Goal: Task Accomplishment & Management: Manage account settings

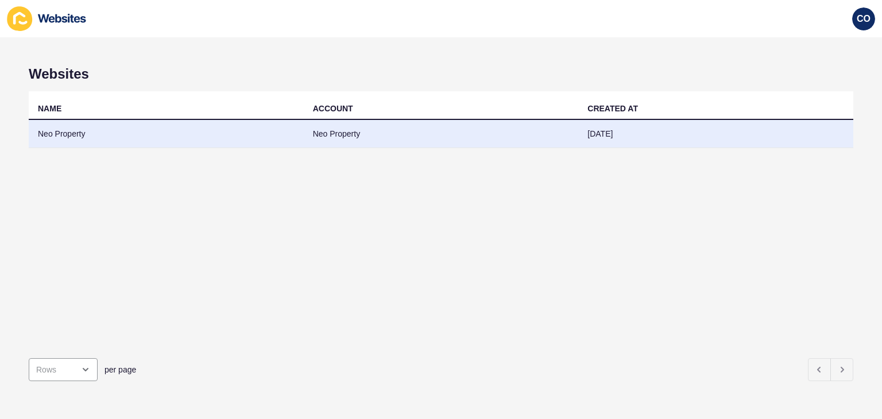
click at [64, 138] on td "Neo Property" at bounding box center [166, 134] width 275 height 28
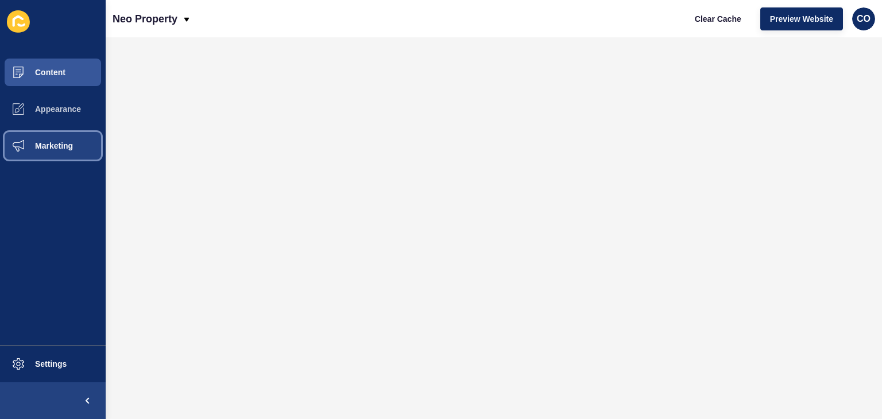
click at [60, 145] on span "Marketing" at bounding box center [35, 145] width 75 height 9
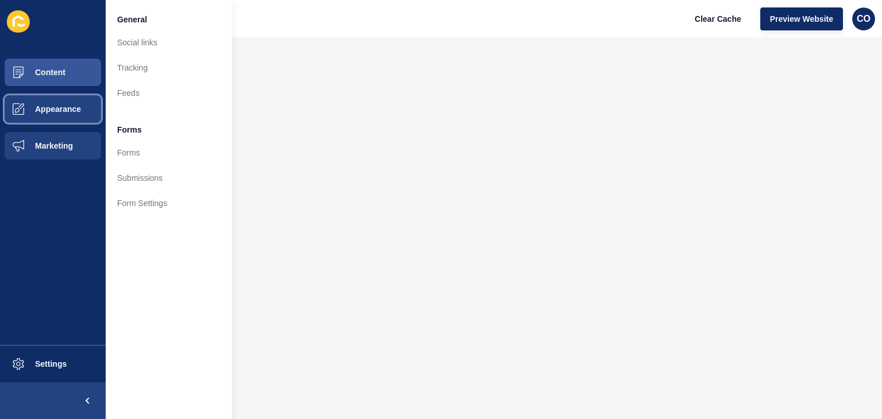
click at [76, 109] on span "Appearance" at bounding box center [39, 109] width 83 height 9
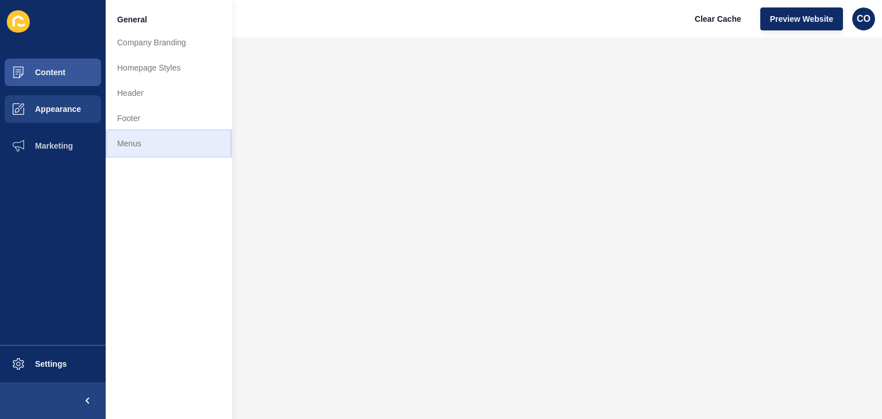
click at [133, 141] on link "Menus" at bounding box center [169, 143] width 126 height 25
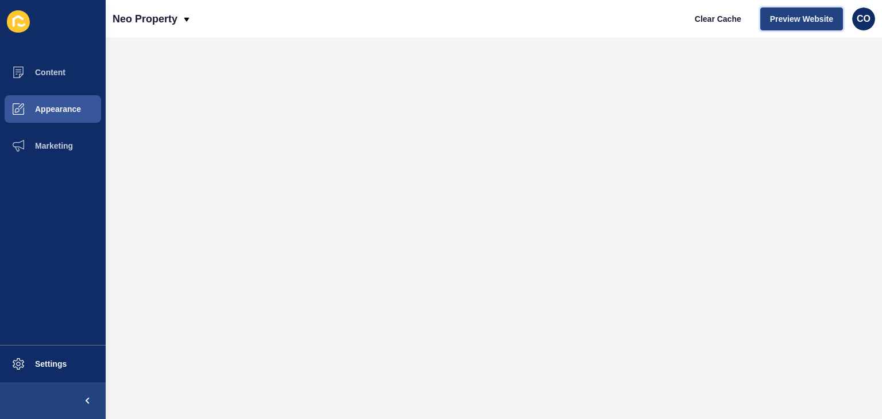
click at [811, 17] on span "Preview Website" at bounding box center [801, 18] width 63 height 11
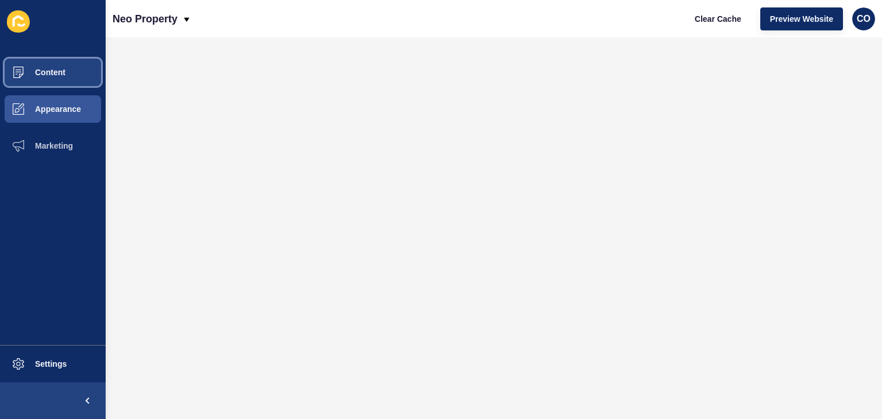
click at [61, 71] on span "Content" at bounding box center [31, 72] width 67 height 9
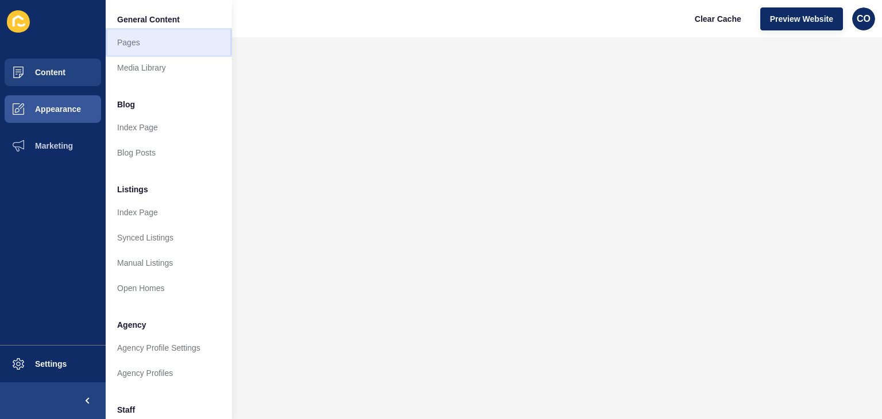
click at [148, 40] on link "Pages" at bounding box center [169, 42] width 126 height 25
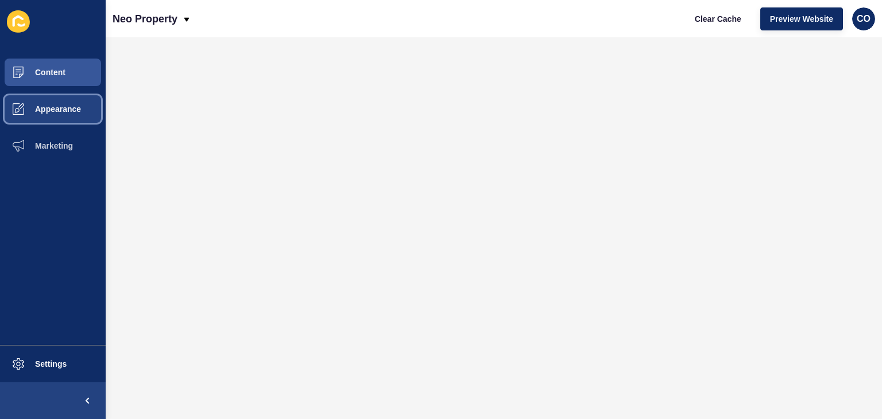
click at [64, 111] on span "Appearance" at bounding box center [39, 109] width 83 height 9
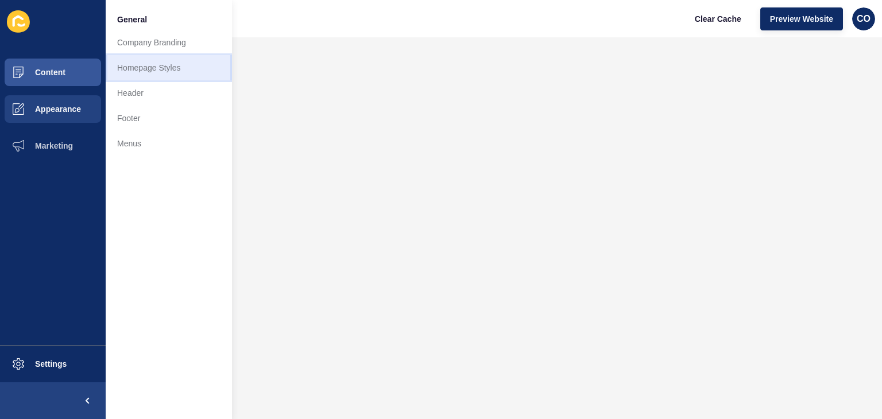
click at [158, 67] on link "Homepage Styles" at bounding box center [169, 67] width 126 height 25
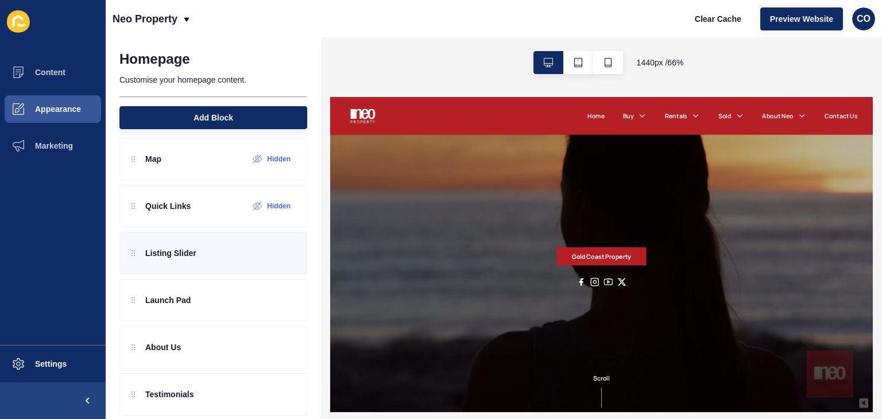
scroll to position [57, 0]
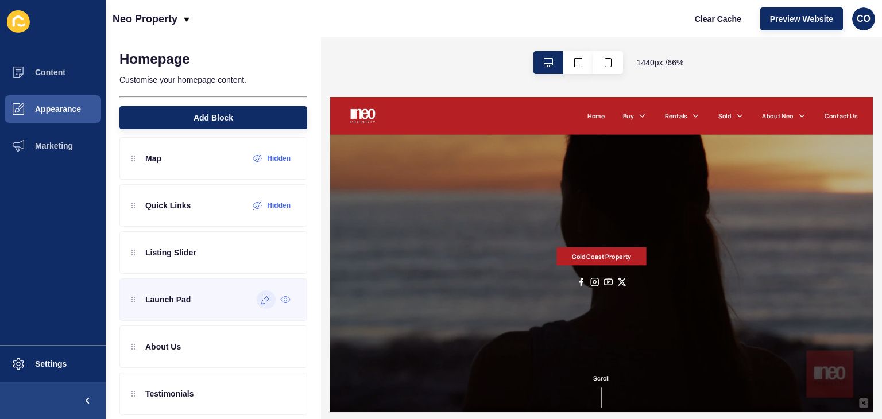
click at [261, 301] on icon at bounding box center [266, 299] width 10 height 9
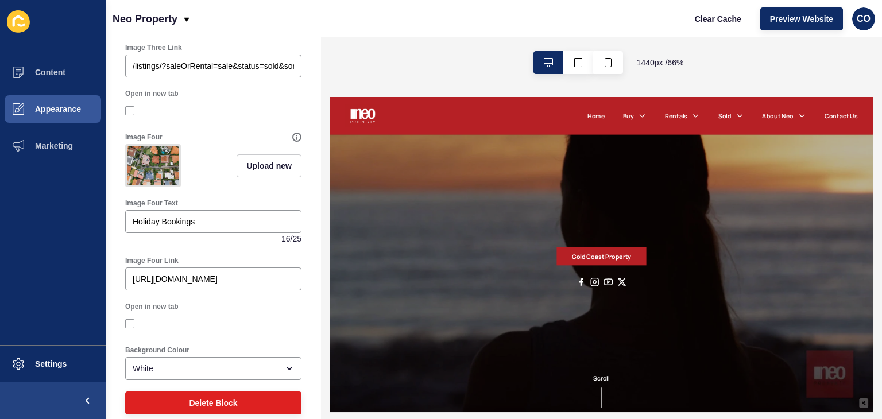
scroll to position [714, 0]
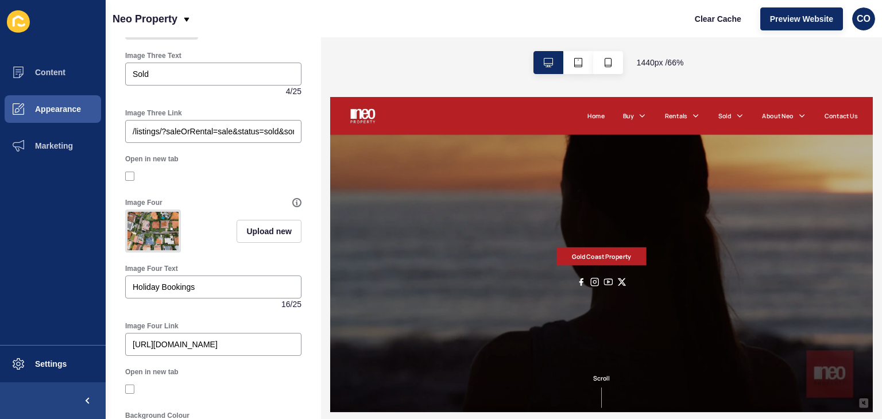
click at [190, 273] on div "Image Four Text" at bounding box center [213, 268] width 176 height 9
click at [296, 205] on icon at bounding box center [296, 203] width 1 height 4
click at [237, 207] on div "Image Four" at bounding box center [208, 202] width 167 height 9
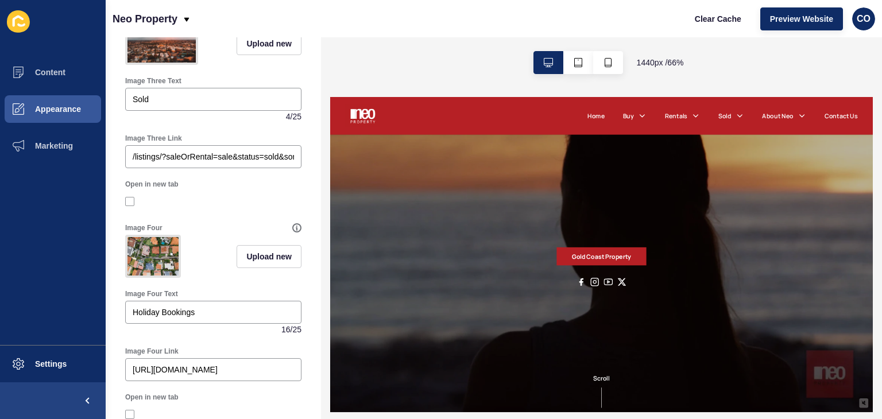
scroll to position [747, 0]
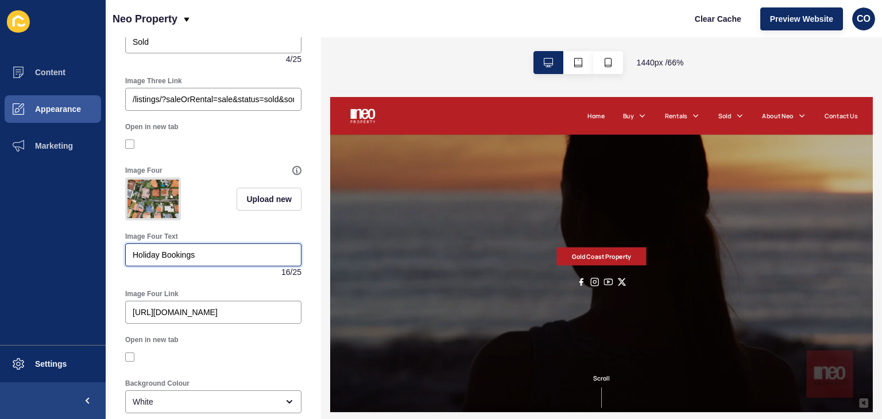
drag, startPoint x: 229, startPoint y: 291, endPoint x: 106, endPoint y: 289, distance: 122.3
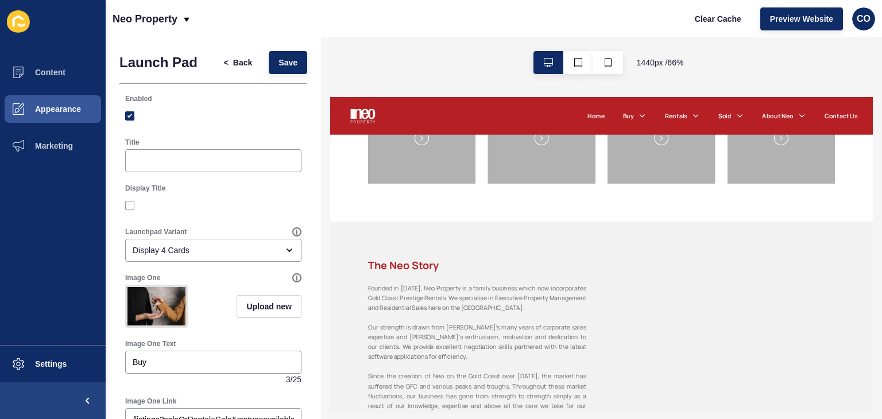
scroll to position [861, 0]
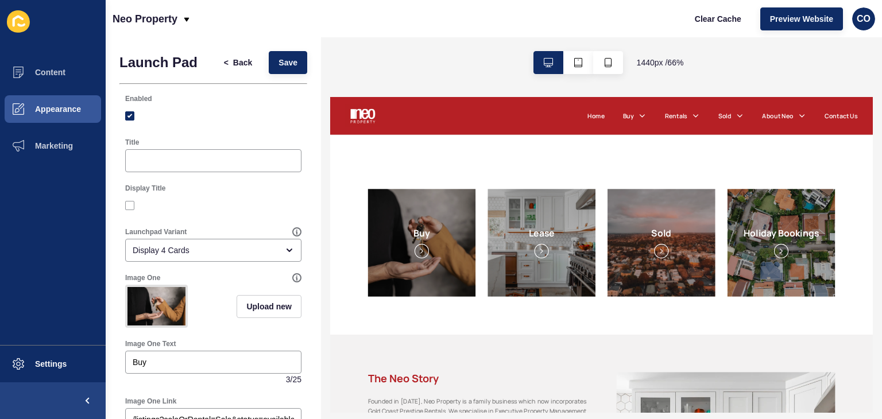
drag, startPoint x: 690, startPoint y: 224, endPoint x: 232, endPoint y: 203, distance: 458.2
click at [232, 203] on div at bounding box center [213, 205] width 176 height 10
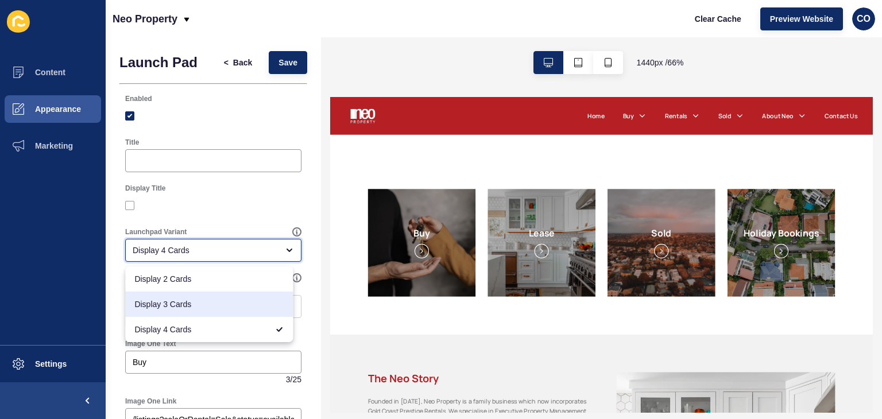
click at [218, 300] on span "Display 3 Cards" at bounding box center [208, 304] width 149 height 11
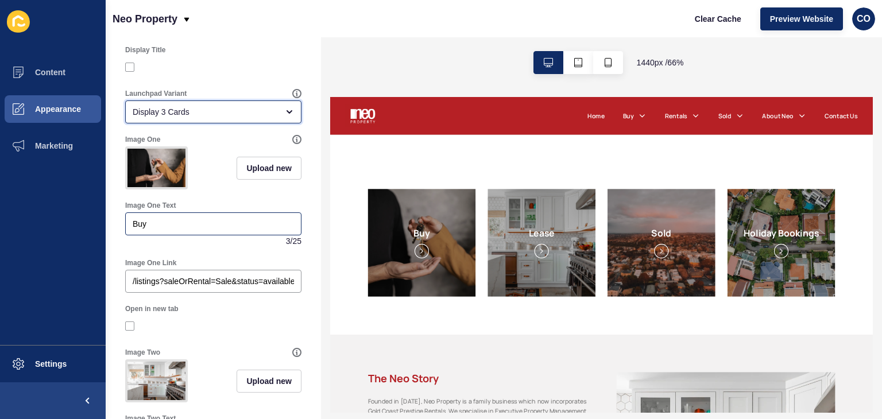
scroll to position [25, 0]
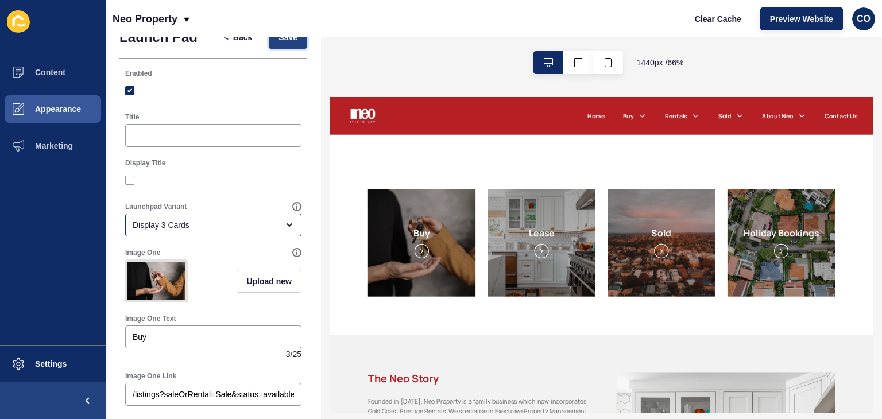
click at [283, 42] on span "Save" at bounding box center [288, 37] width 19 height 11
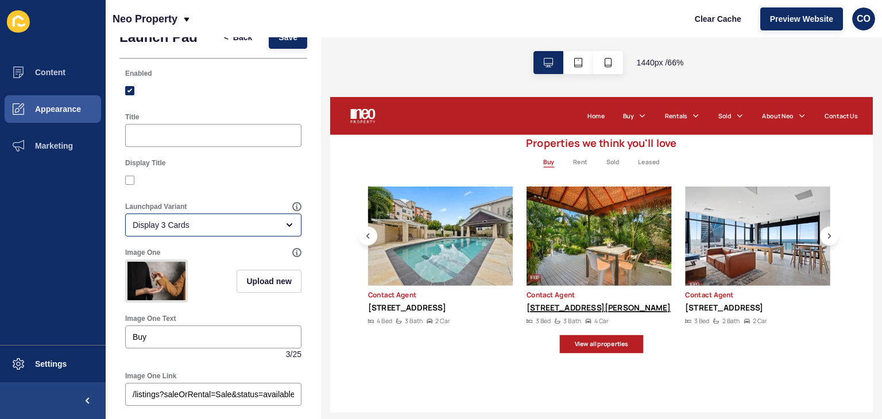
scroll to position [459, 0]
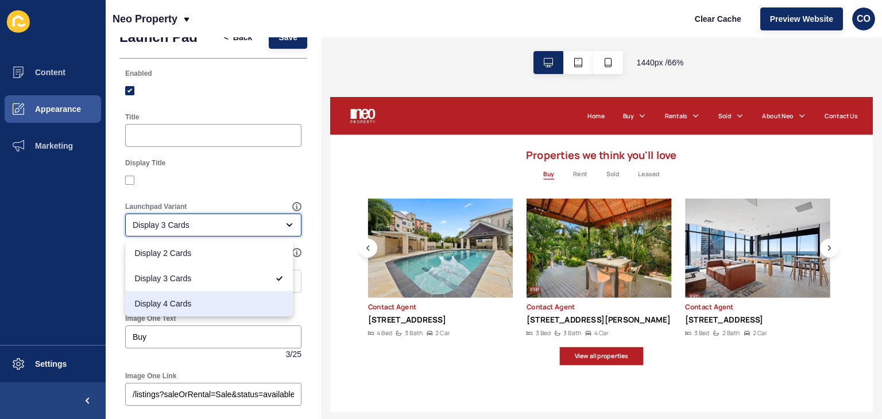
click at [190, 302] on span "Display 4 Cards" at bounding box center [208, 303] width 149 height 11
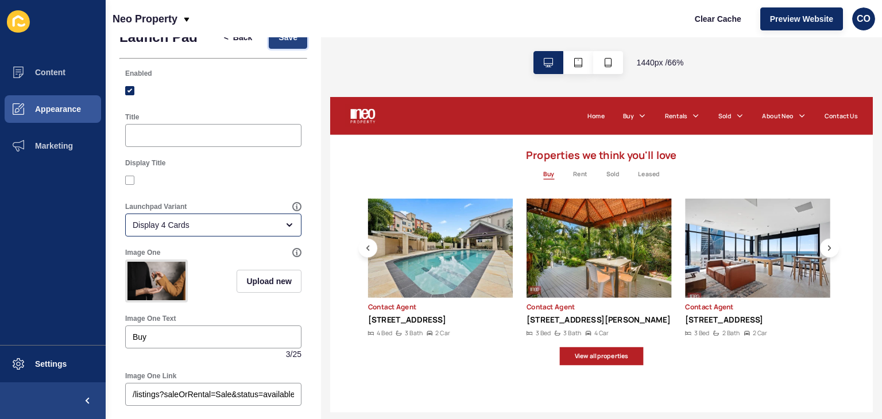
click at [281, 46] on button "Save" at bounding box center [288, 37] width 38 height 23
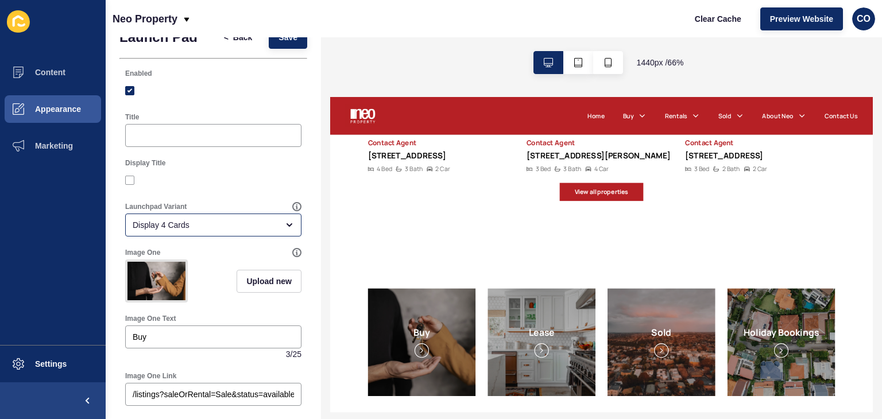
scroll to position [804, 0]
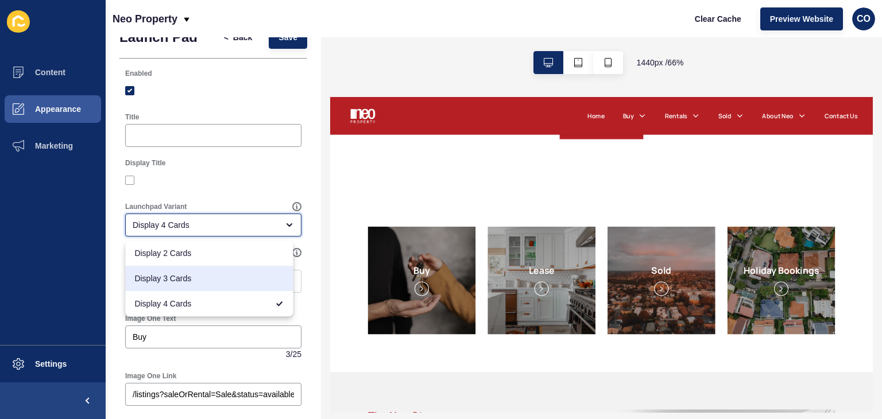
click at [209, 282] on span "Display 3 Cards" at bounding box center [208, 278] width 149 height 11
type input "Display 3 Cards"
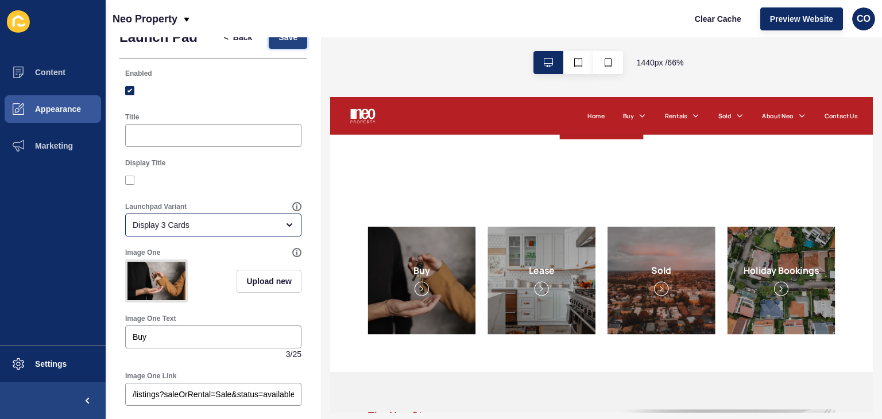
click at [285, 42] on span "Save" at bounding box center [288, 37] width 19 height 11
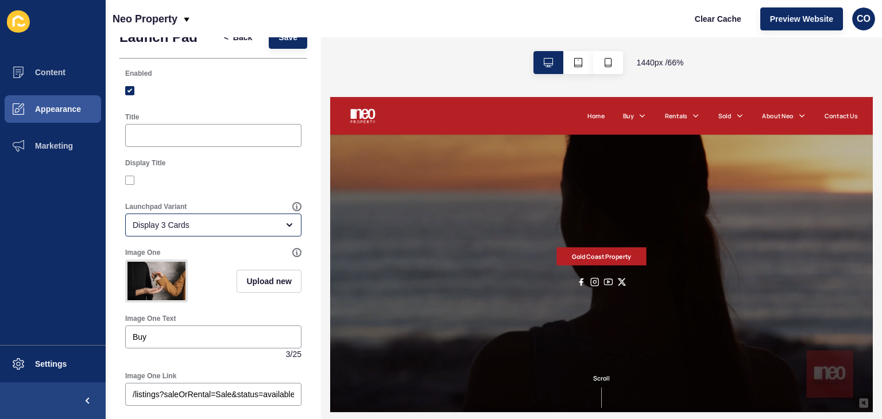
scroll to position [0, 0]
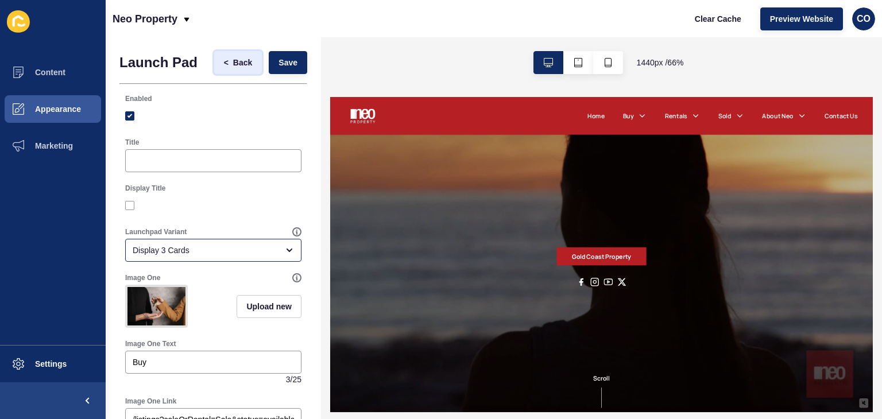
click at [233, 60] on span "Back" at bounding box center [242, 62] width 19 height 11
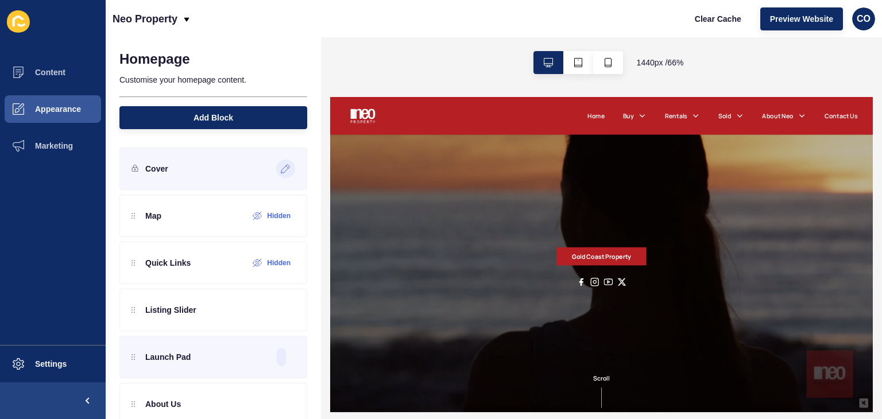
click at [281, 170] on icon at bounding box center [286, 168] width 10 height 9
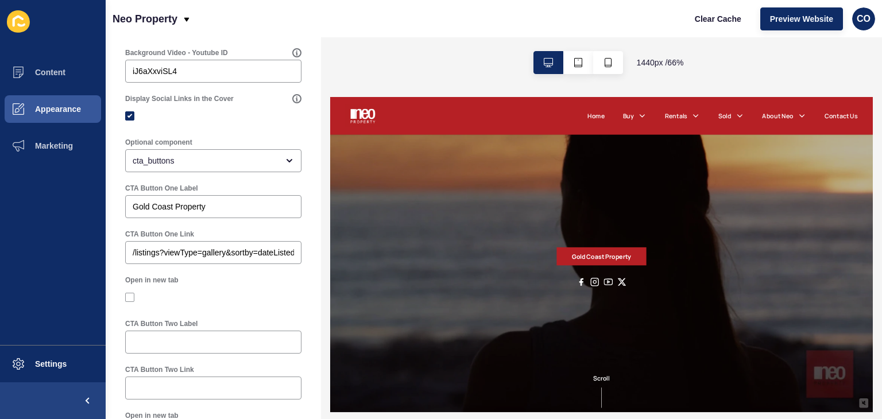
scroll to position [492, 0]
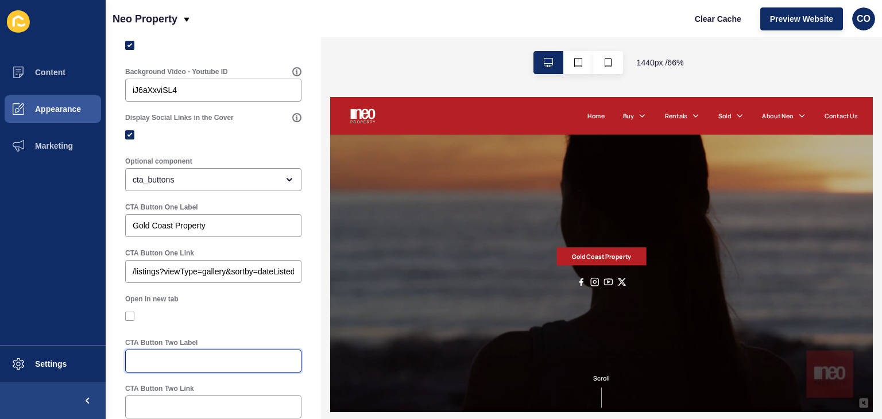
click at [176, 367] on input "CTA Button Two Label" at bounding box center [213, 360] width 161 height 11
paste input "List with Neo"
type input "List with Neo"
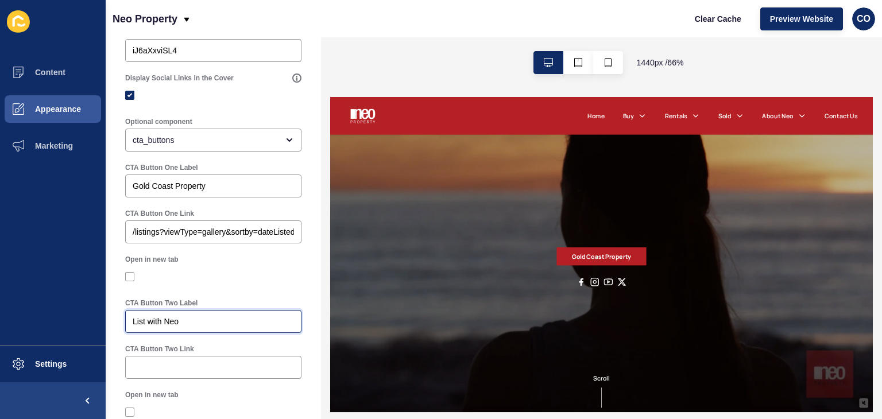
scroll to position [549, 0]
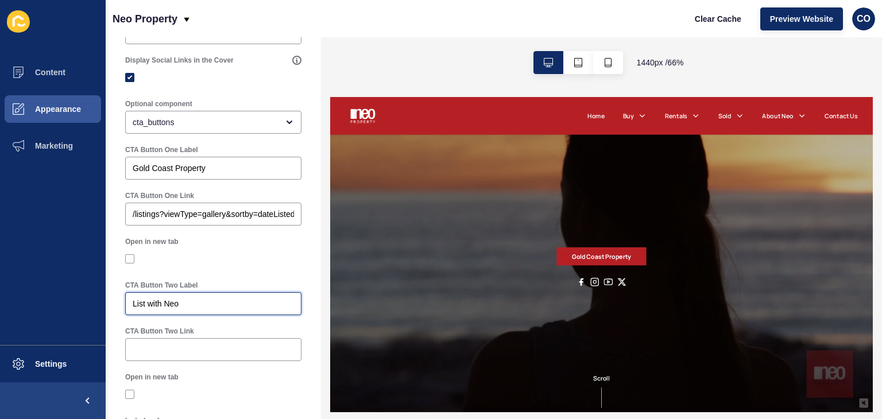
drag, startPoint x: 200, startPoint y: 308, endPoint x: 113, endPoint y: 308, distance: 87.9
click at [113, 308] on div "Cover < Back Save Enabled Title Subtitle 0 / 300 Background Image Upload new Ba…" at bounding box center [213, 6] width 215 height 1037
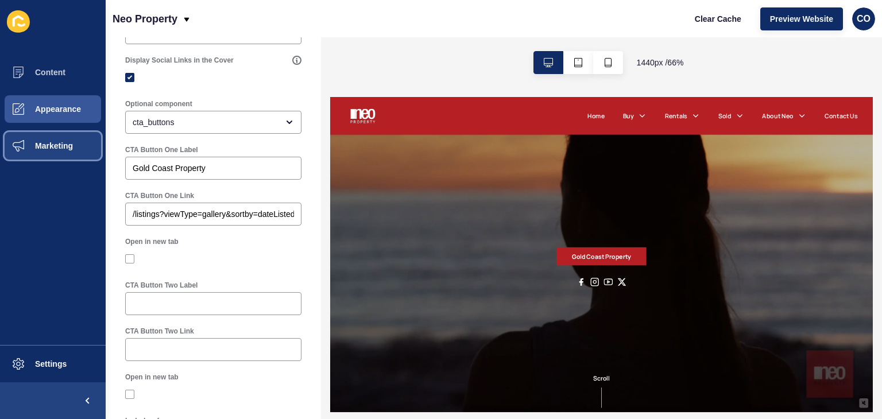
click at [71, 148] on span "Marketing" at bounding box center [35, 145] width 75 height 9
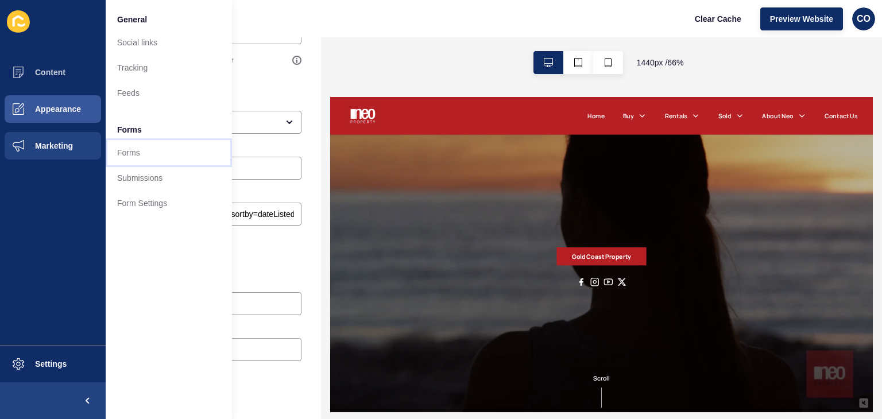
click at [129, 146] on link "Forms" at bounding box center [169, 152] width 126 height 25
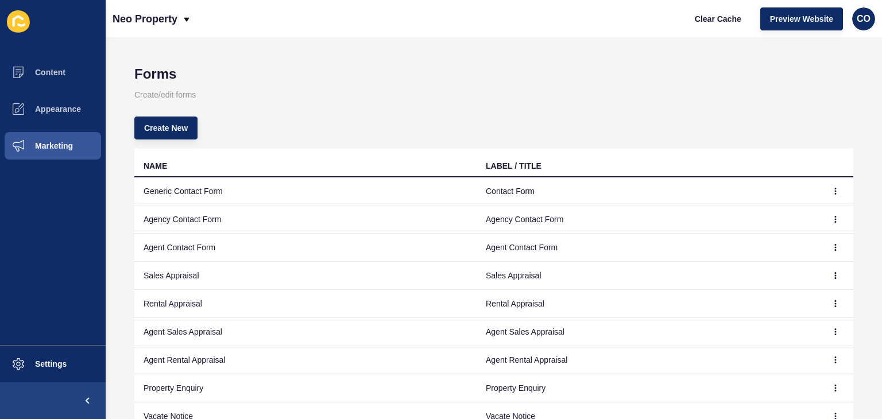
scroll to position [117, 0]
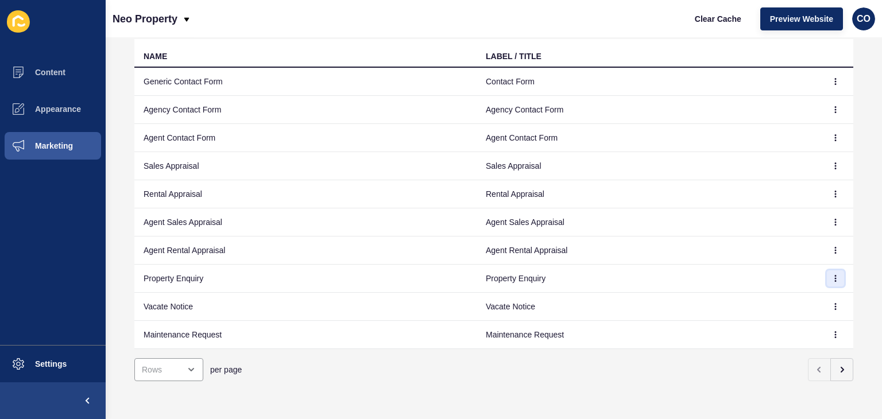
click at [830, 275] on button "button" at bounding box center [835, 278] width 17 height 16
